Goal: Find specific fact

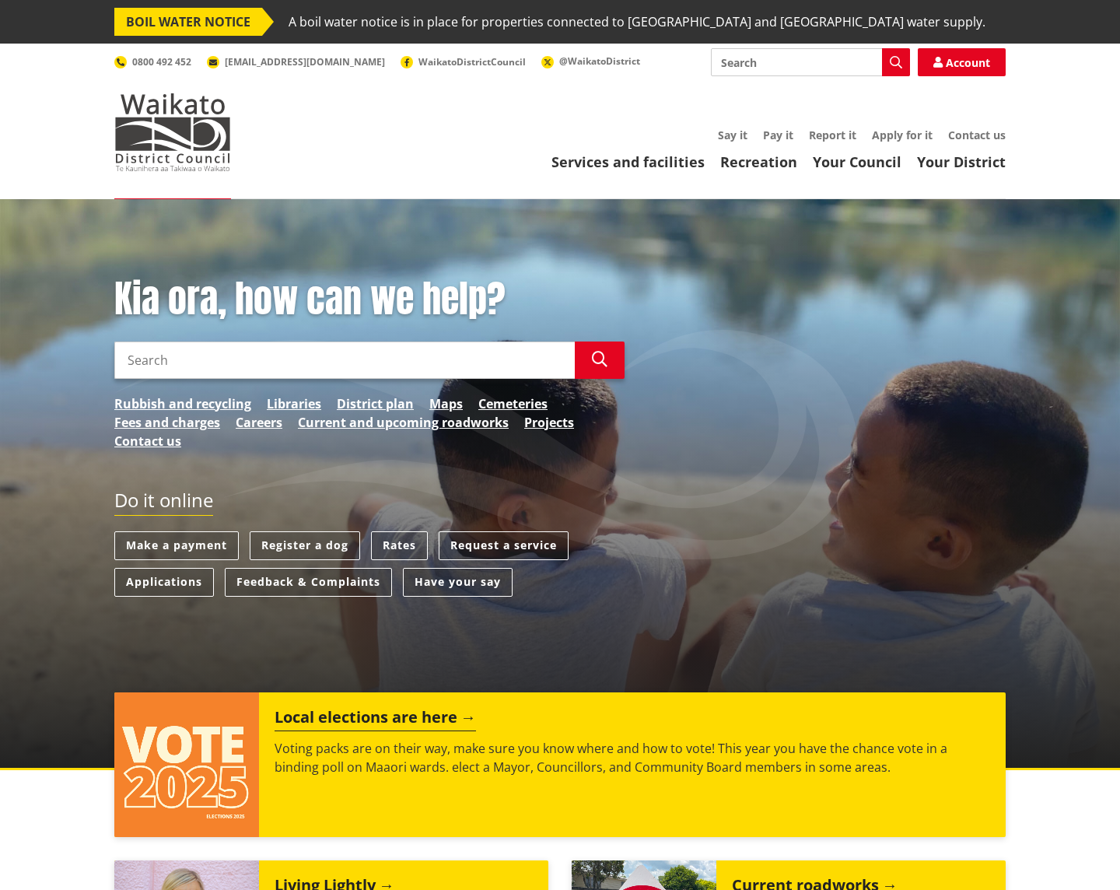
click at [212, 359] on input "Search" at bounding box center [344, 359] width 461 height 37
type input "[PERSON_NAME]"
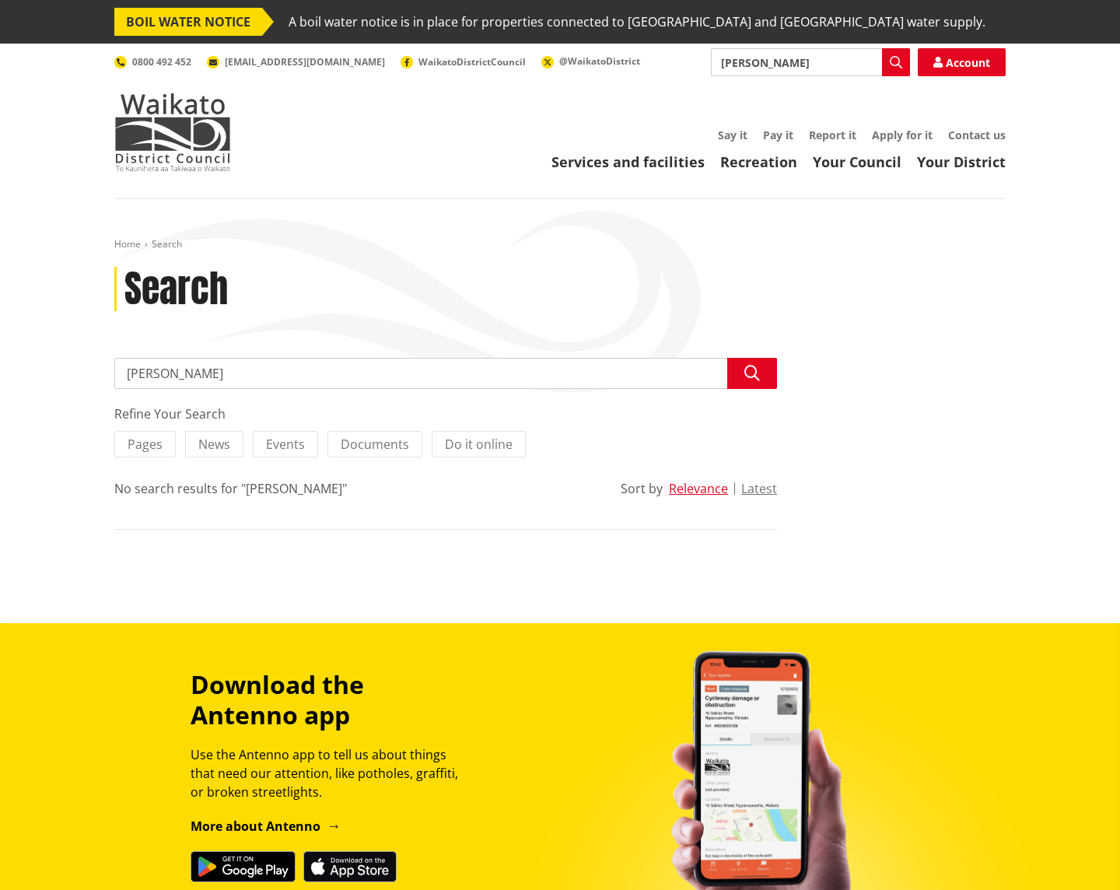
click at [794, 63] on input "Erica Holtsbbaum" at bounding box center [810, 62] width 199 height 28
type input "[PERSON_NAME]"
click at [898, 60] on icon "button" at bounding box center [896, 62] width 12 height 12
